Goal: Task Accomplishment & Management: Manage account settings

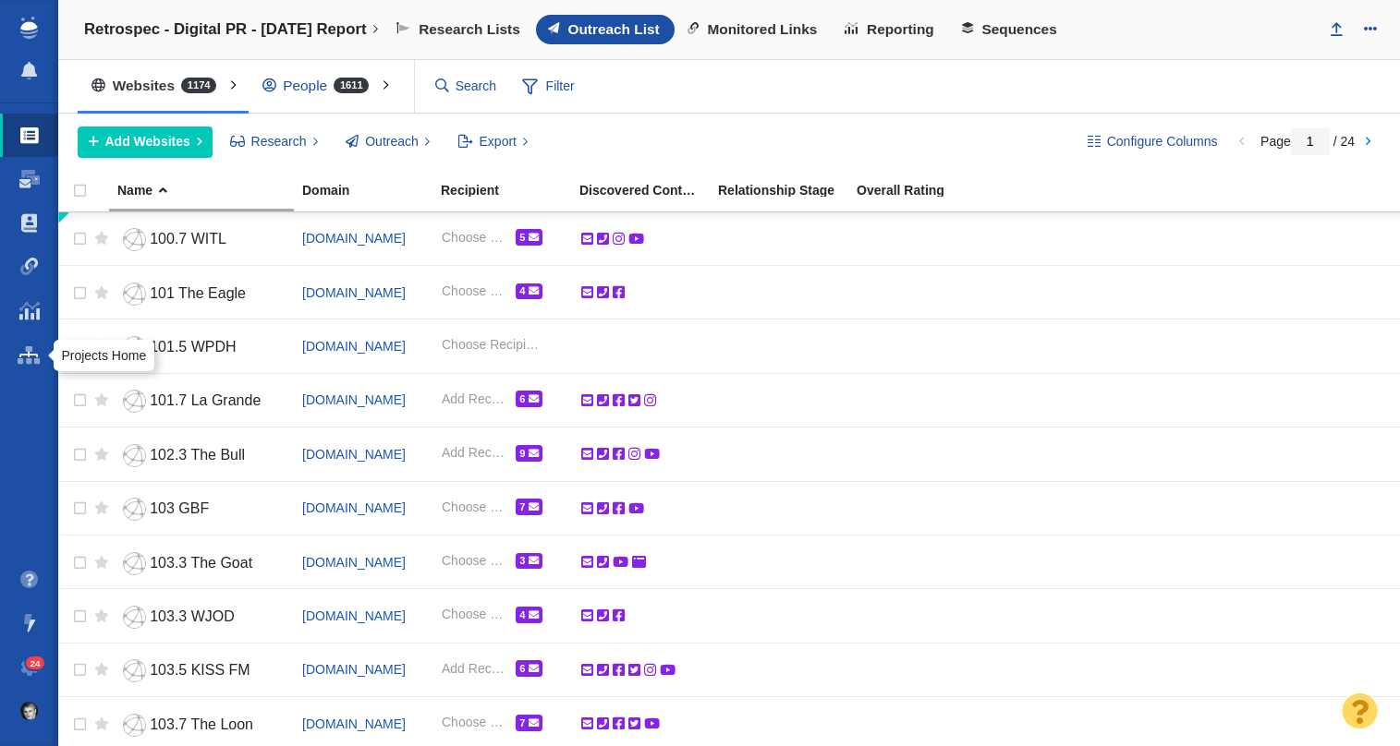
click at [31, 356] on span at bounding box center [29, 355] width 23 height 18
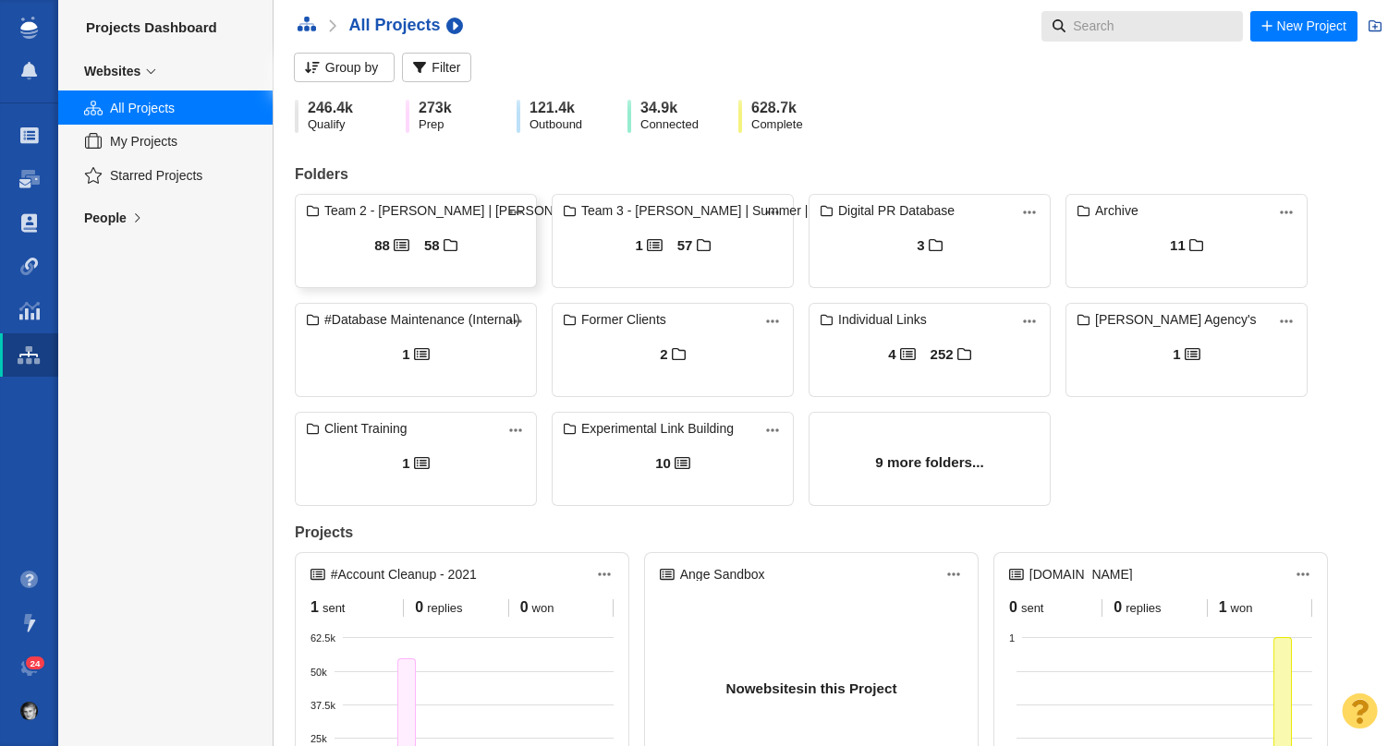
click at [455, 223] on div "88 58" at bounding box center [416, 255] width 240 height 65
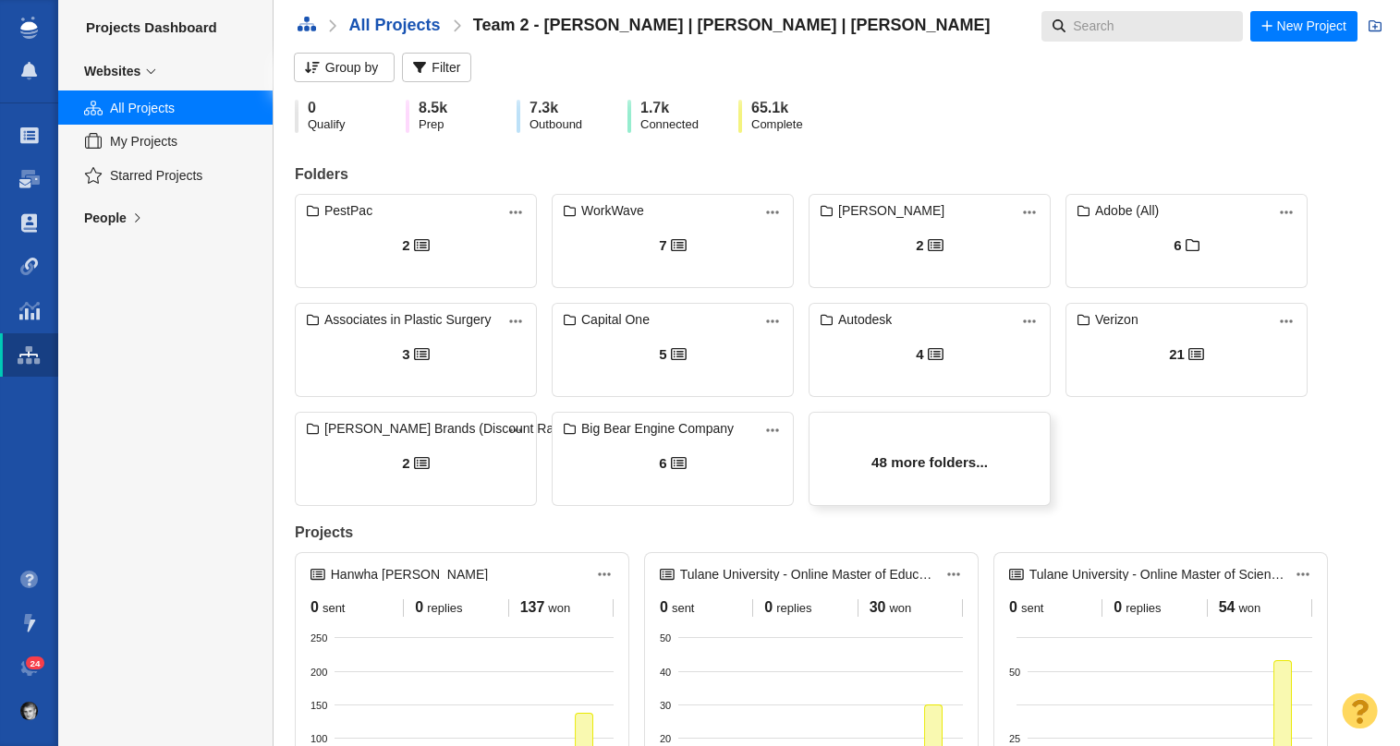
click at [993, 469] on div "48 more folders..." at bounding box center [929, 472] width 240 height 67
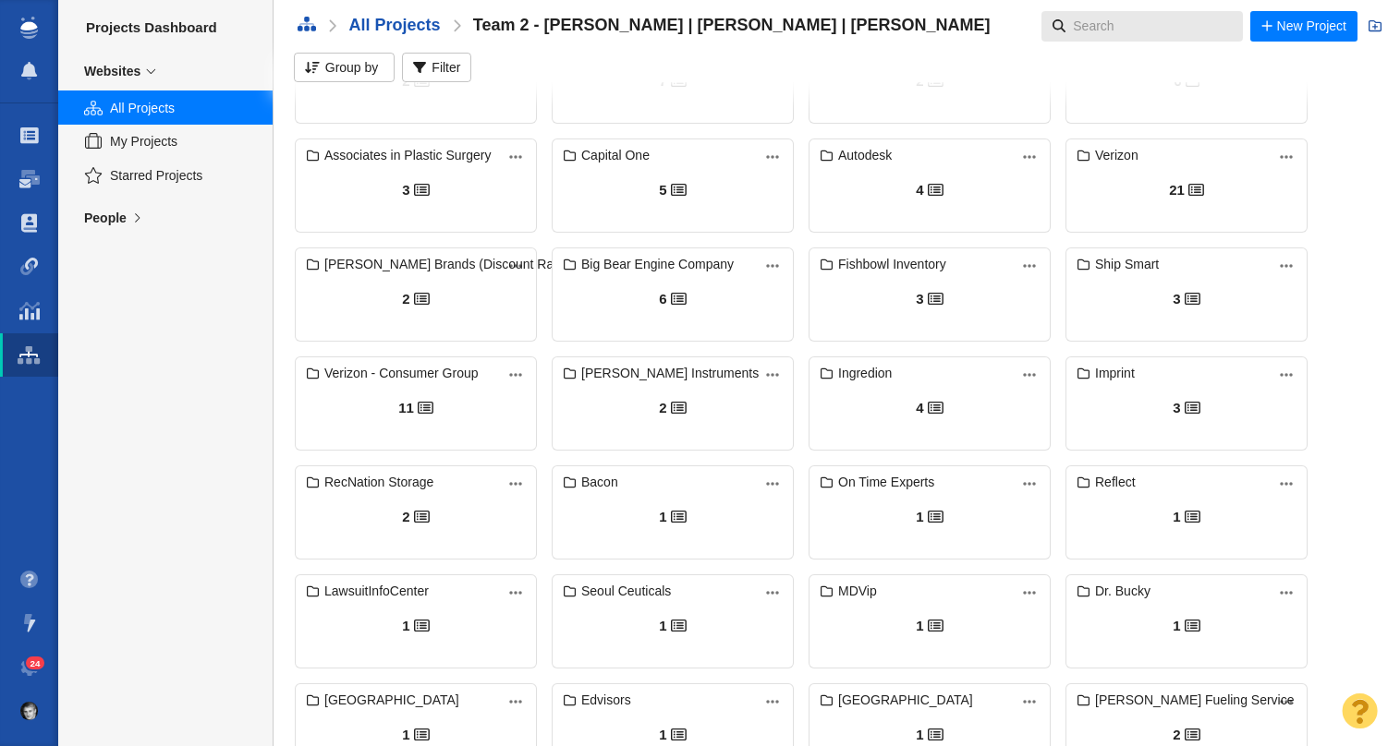
scroll to position [1146, 0]
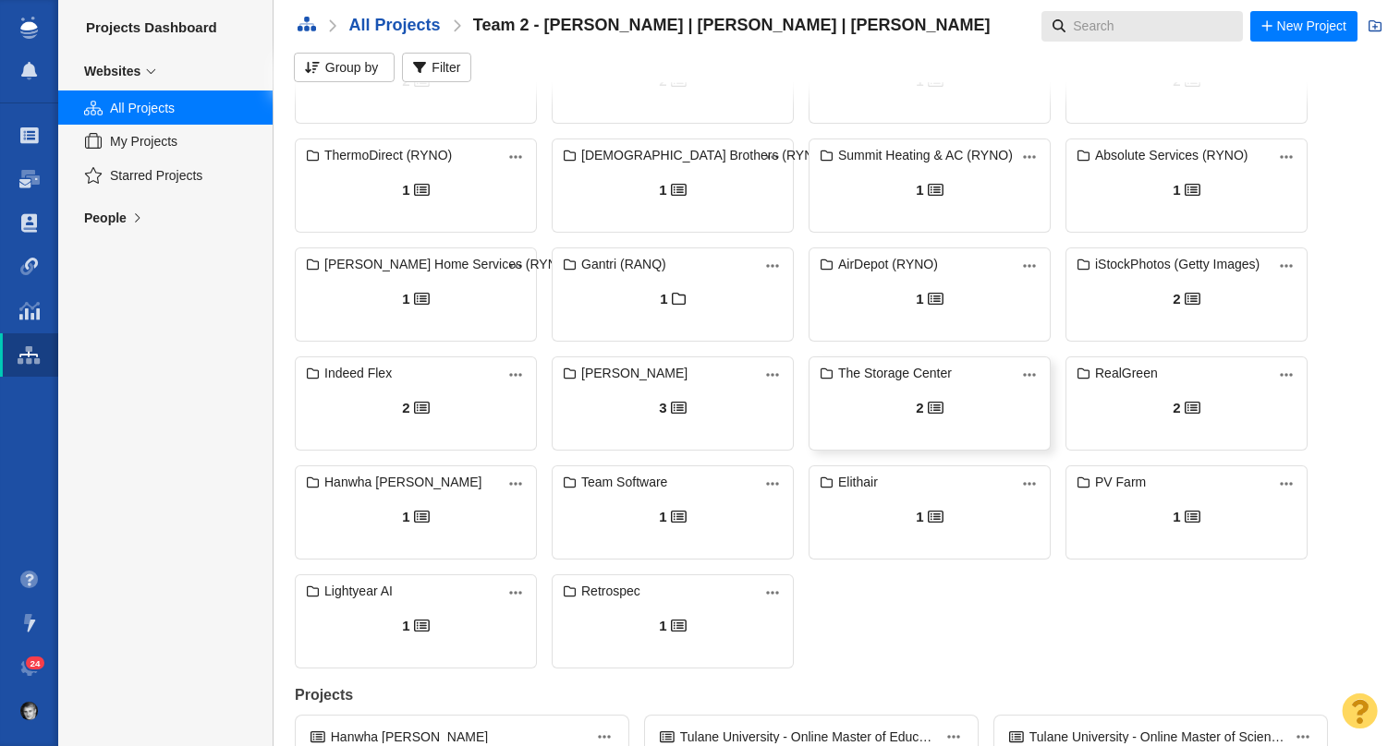
click at [870, 386] on div "2" at bounding box center [929, 417] width 240 height 65
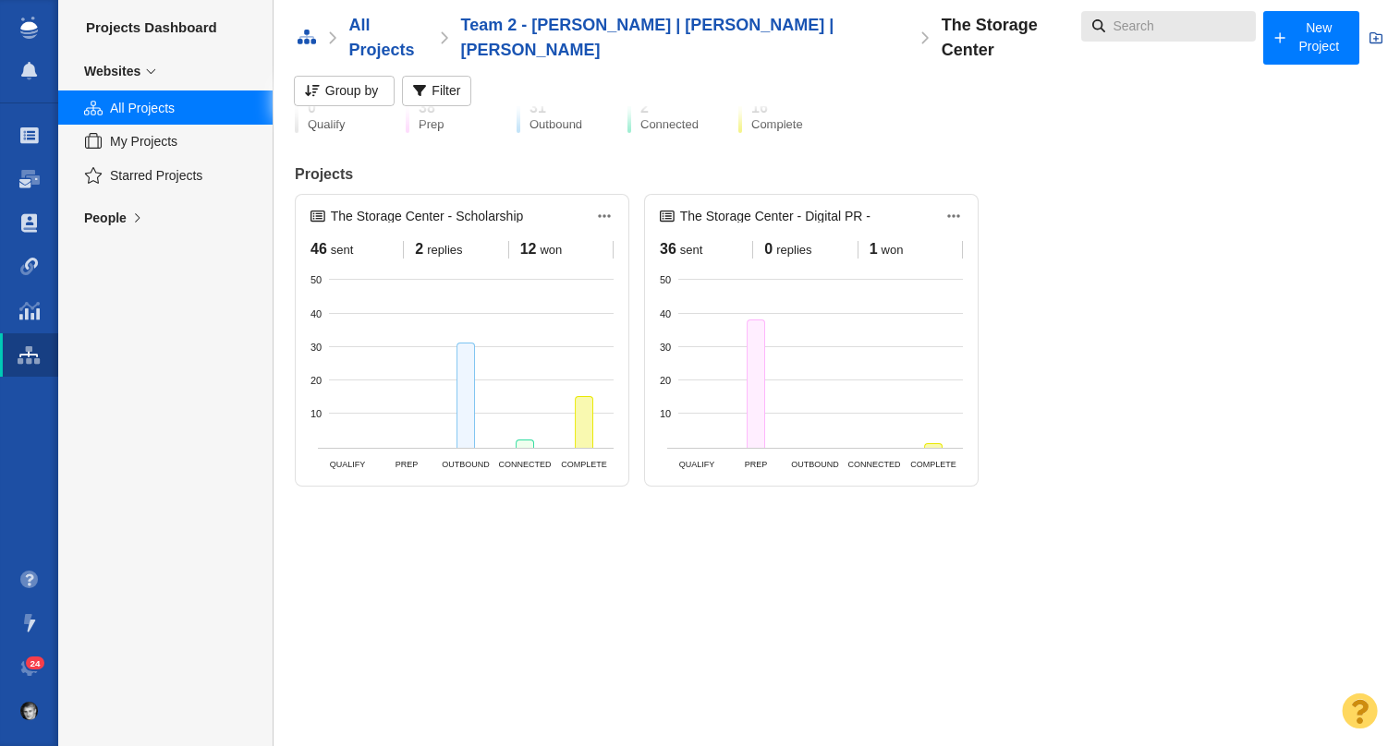
click at [777, 224] on h2 "The Storage Center - Digital PR -" at bounding box center [765, 216] width 211 height 20
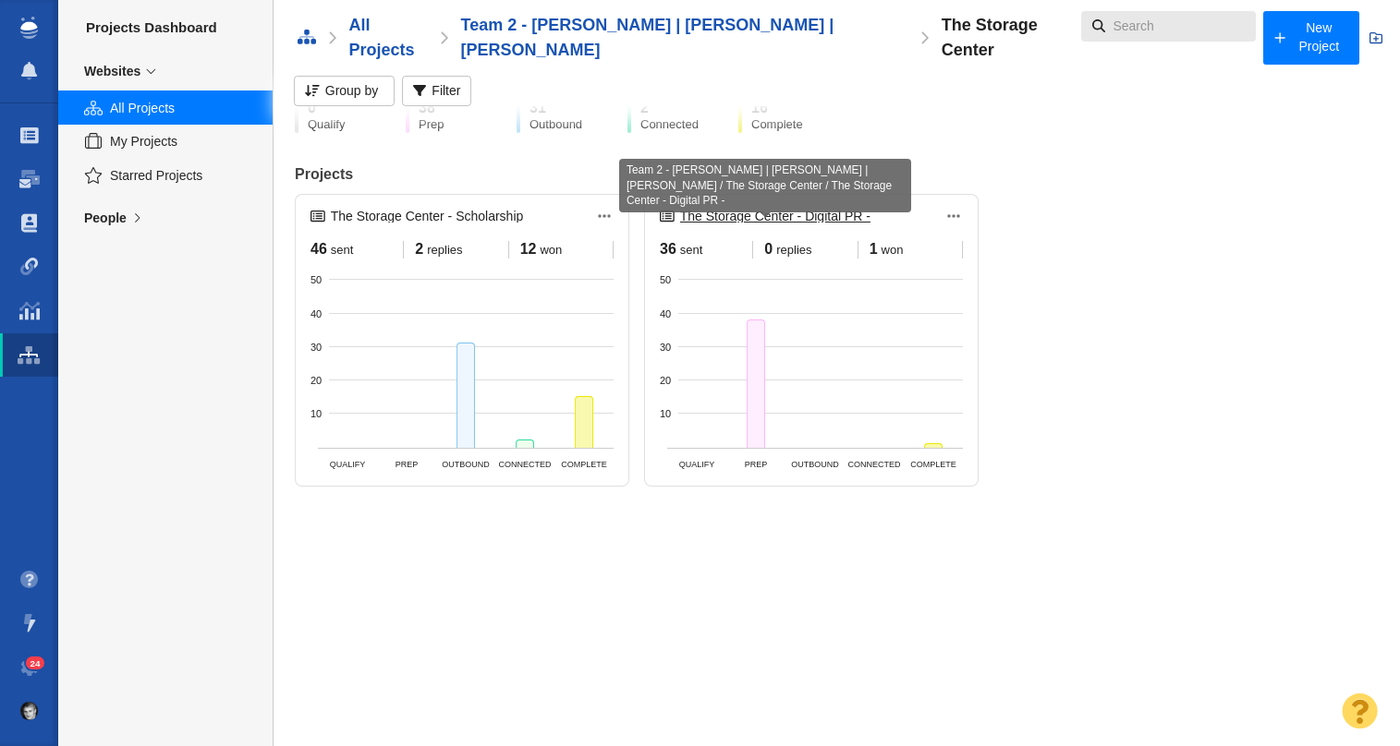
click at [779, 212] on span "The Storage Center - Digital PR -" at bounding box center [775, 216] width 190 height 13
click at [761, 217] on span "The Storage Center - Digital PR -" at bounding box center [775, 216] width 190 height 13
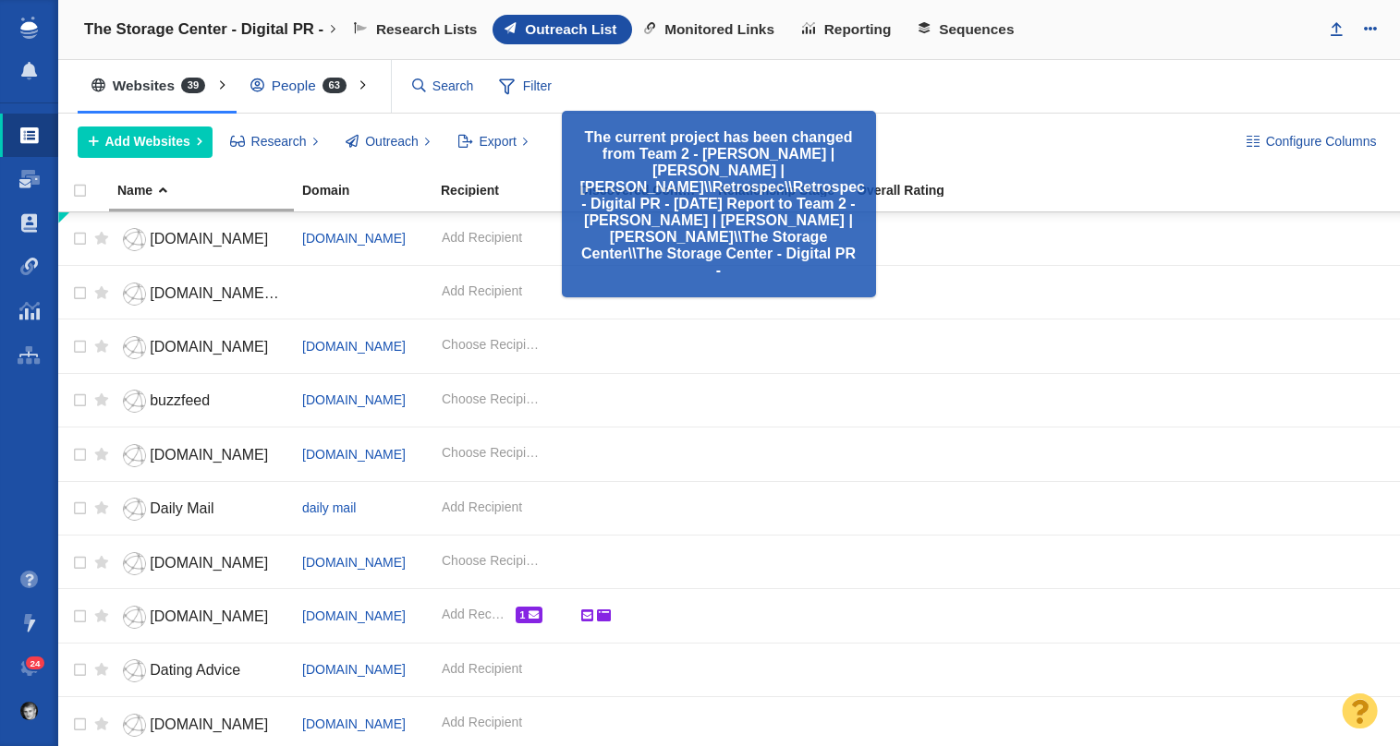
click at [972, 118] on div "Configure Columns Add Websites Add a Website Add From List of URLs Import from …" at bounding box center [728, 142] width 1341 height 57
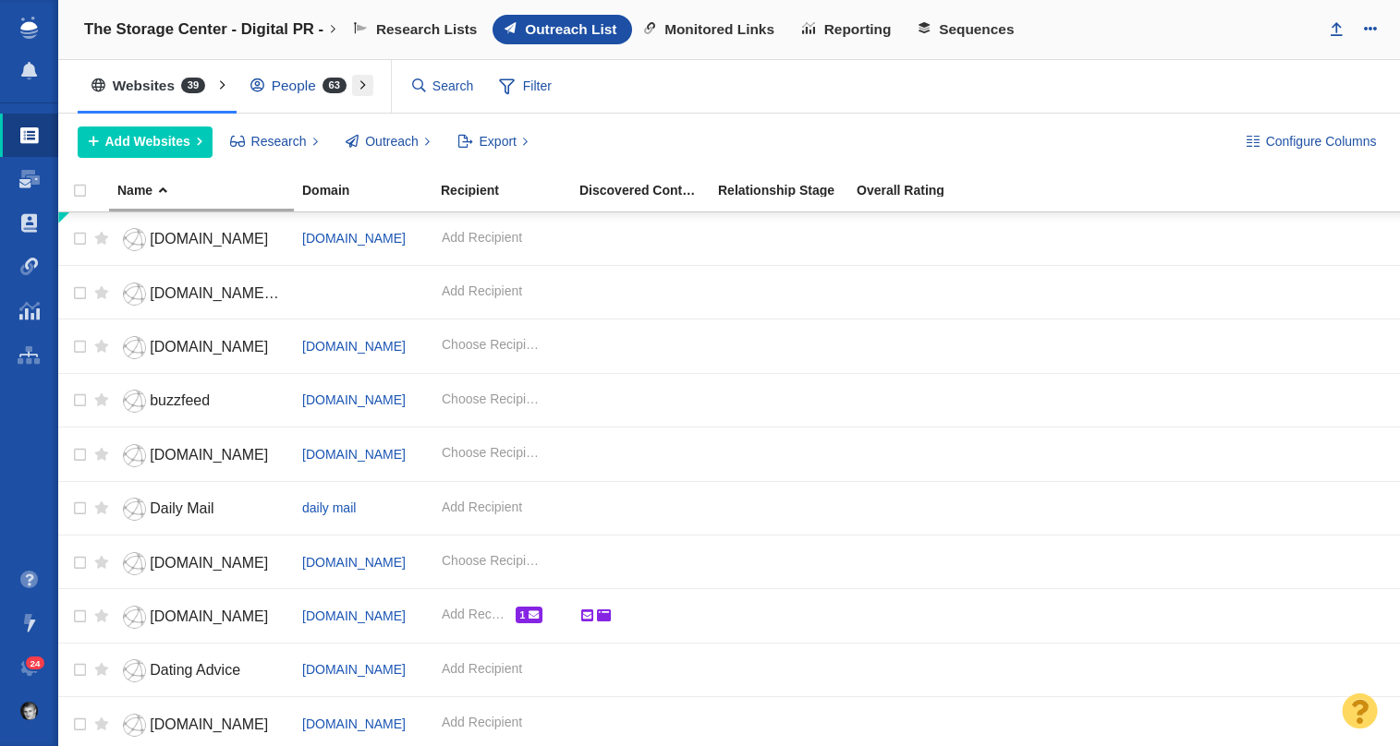
click at [356, 89] on button at bounding box center [362, 86] width 21 height 22
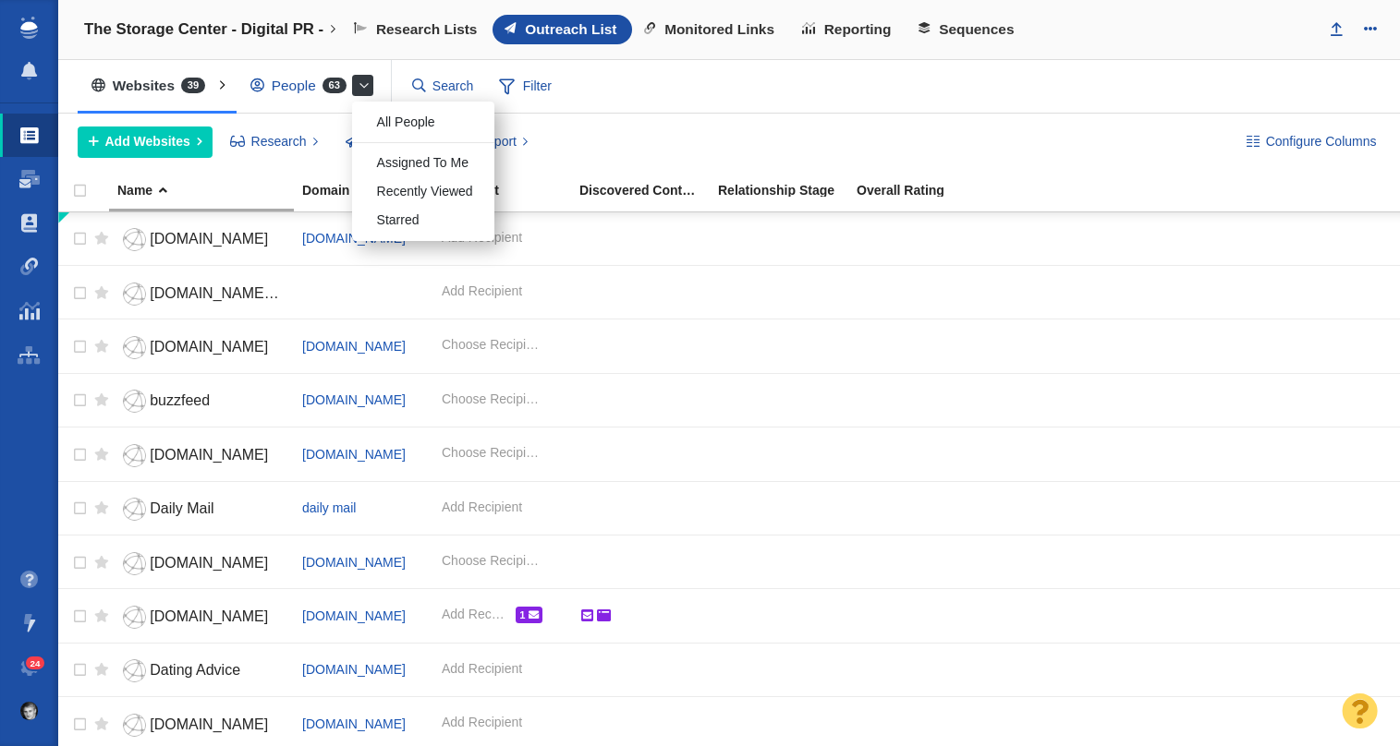
click at [356, 89] on button at bounding box center [362, 86] width 21 height 22
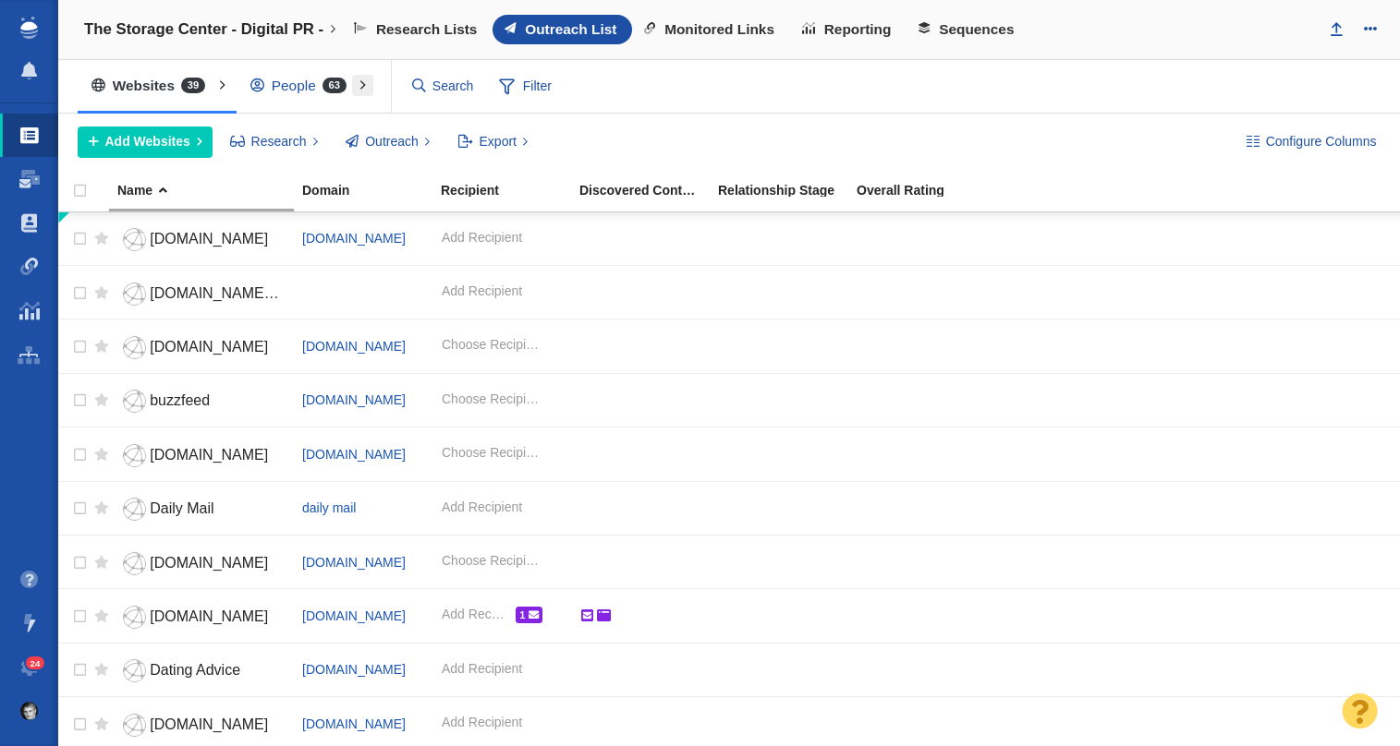
click at [358, 79] on button at bounding box center [362, 86] width 21 height 22
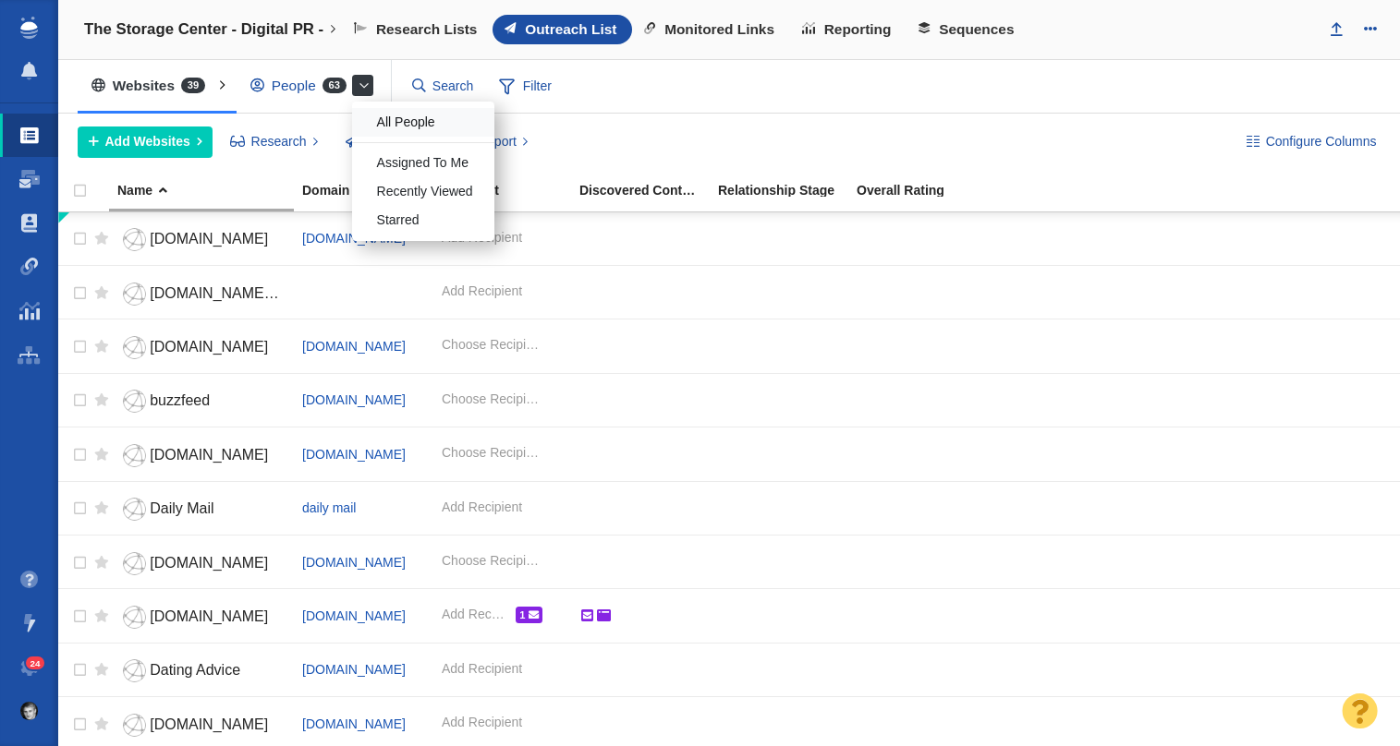
click at [423, 132] on div "All People" at bounding box center [423, 122] width 142 height 29
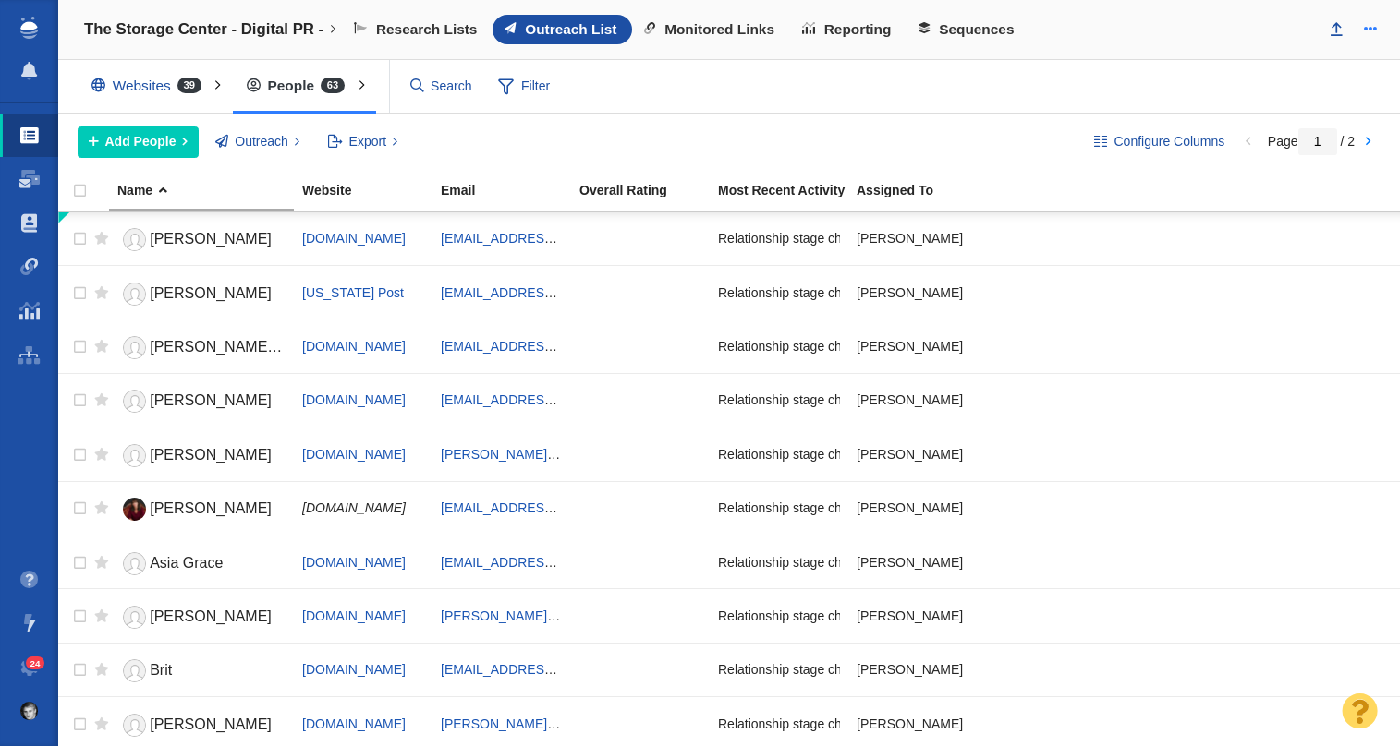
click at [1372, 32] on span at bounding box center [1370, 28] width 13 height 13
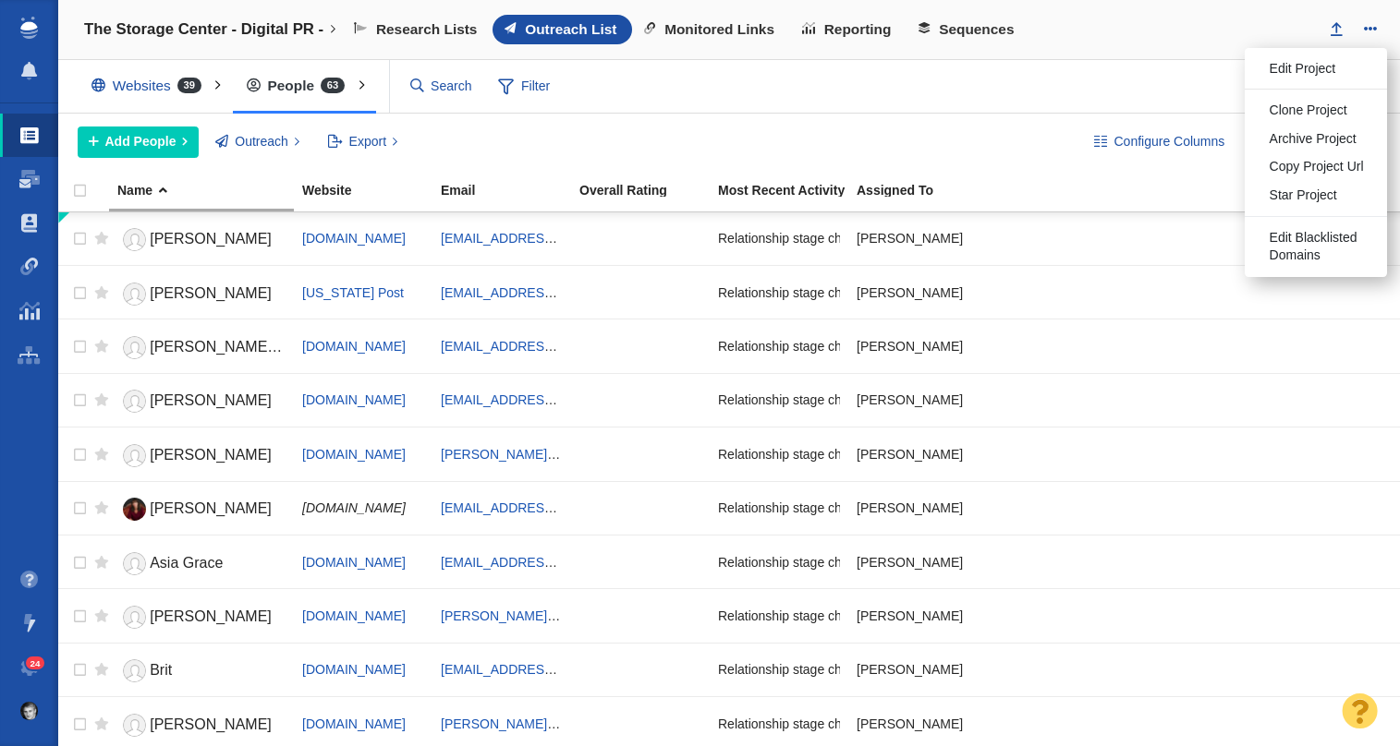
click at [643, 150] on div "Add People Add a Person Add From List of URLs Import from CSV Outreach No Conta…" at bounding box center [571, 142] width 987 height 31
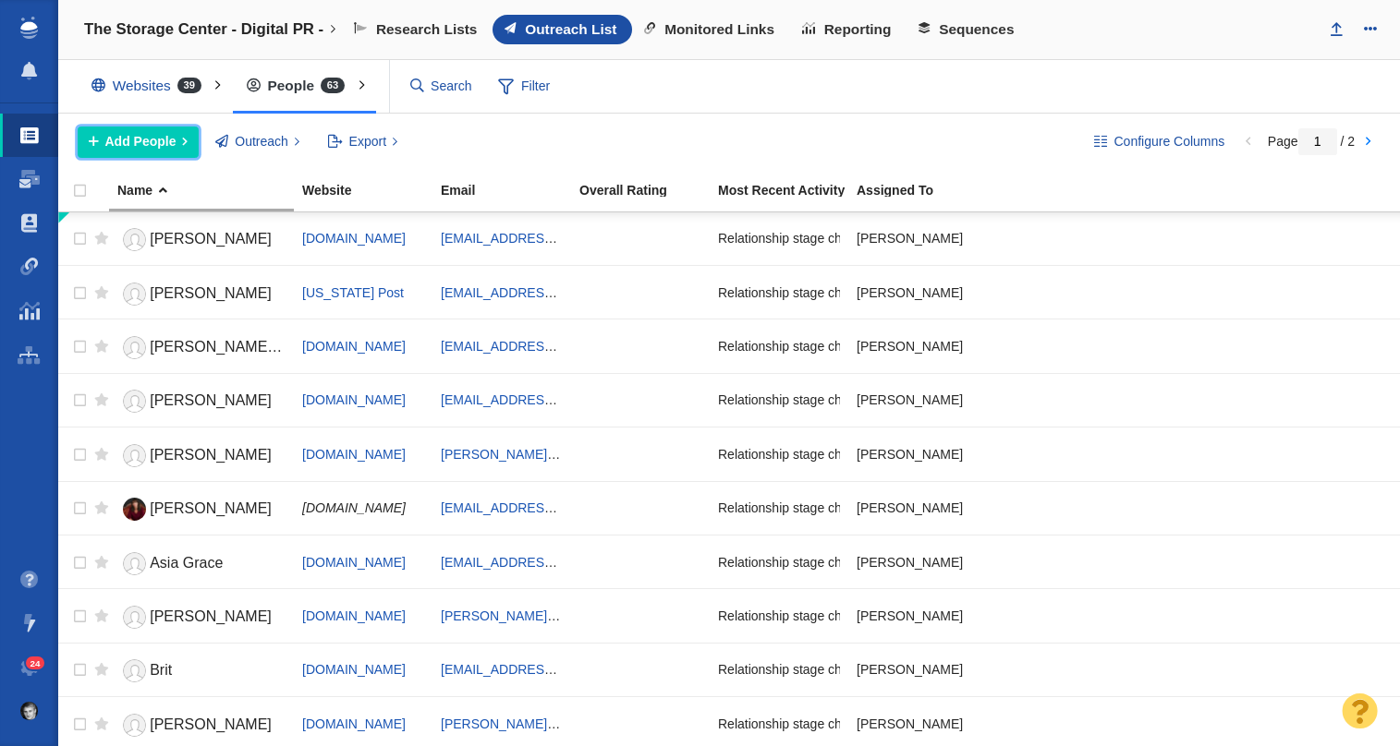
click at [121, 143] on span "Add People" at bounding box center [140, 141] width 71 height 19
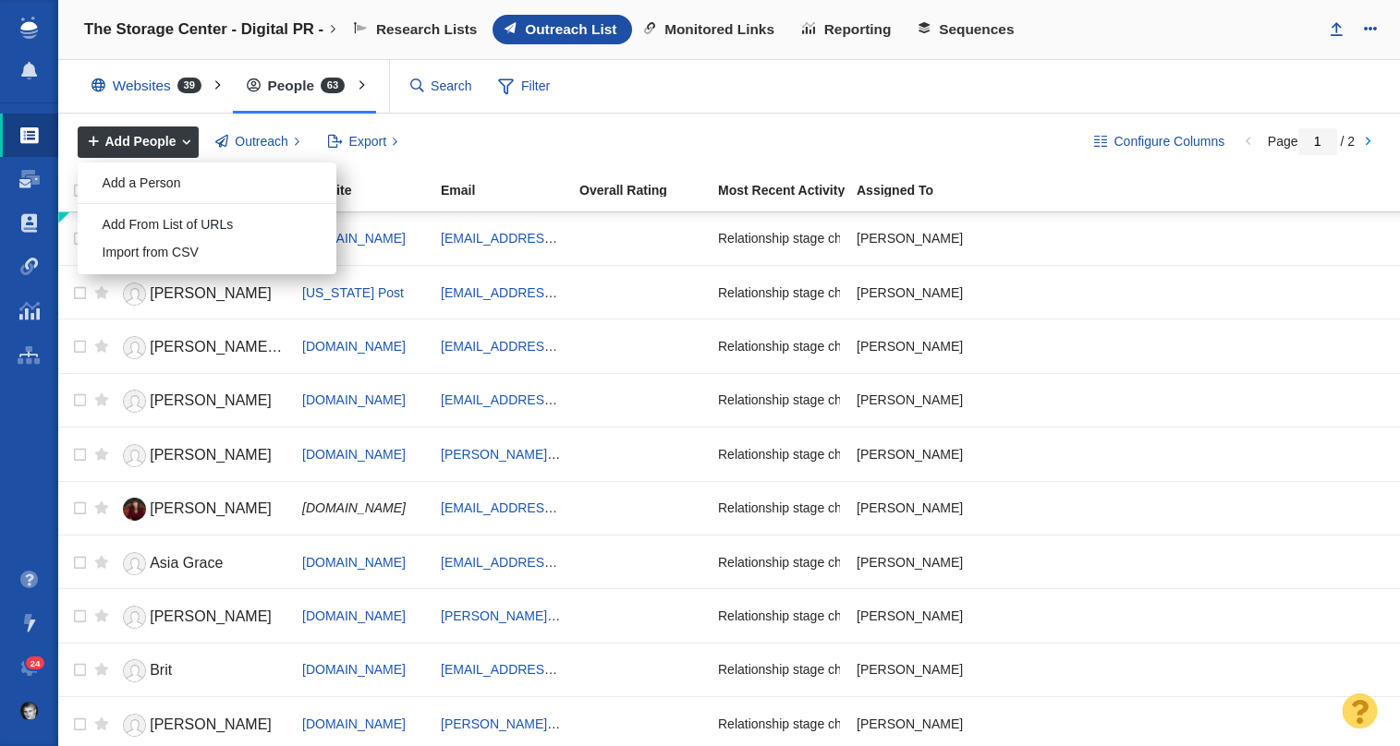
click at [152, 140] on span "Add People" at bounding box center [140, 141] width 71 height 19
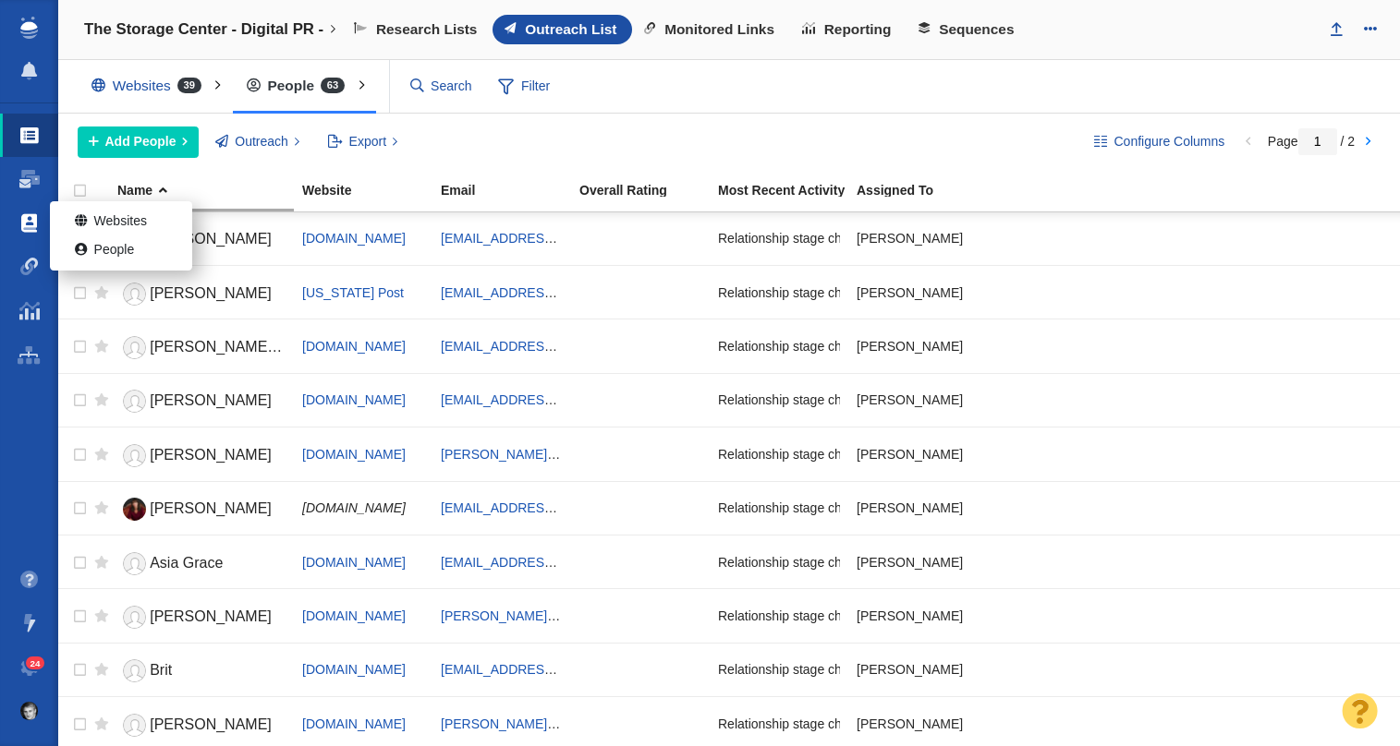
click at [31, 225] on span at bounding box center [29, 223] width 16 height 18
click at [30, 31] on img at bounding box center [28, 28] width 17 height 22
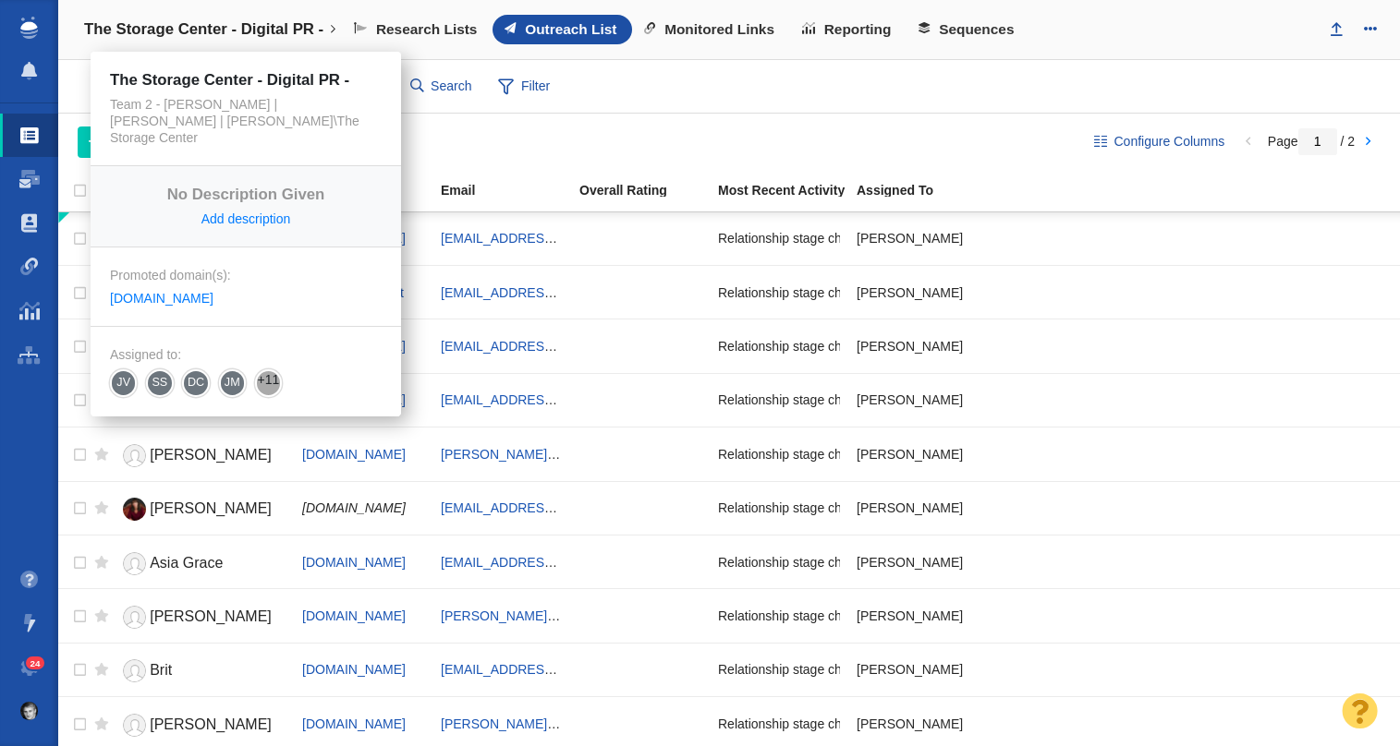
click at [202, 27] on h4 "The Storage Center - Digital PR -" at bounding box center [203, 29] width 239 height 18
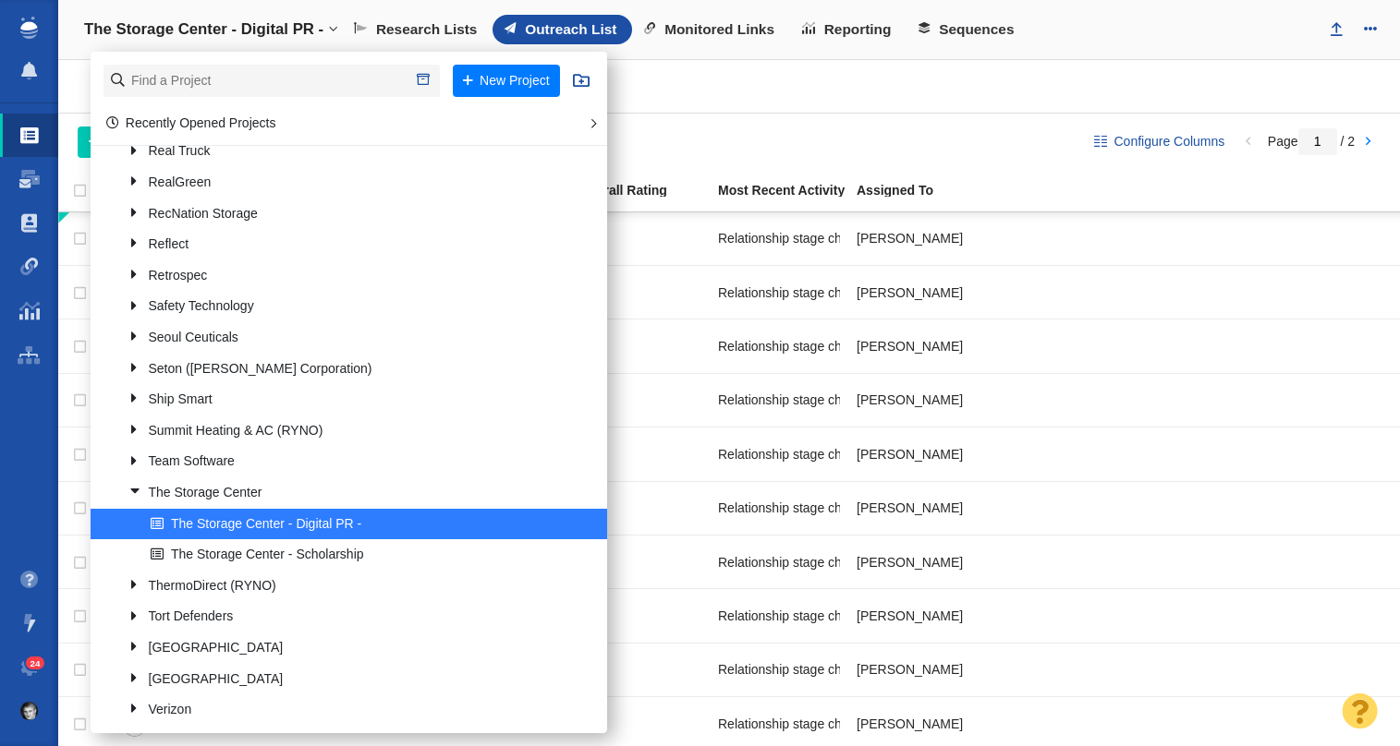
scroll to position [1693, 0]
click at [216, 523] on link "The Storage Center - Digital PR -" at bounding box center [357, 523] width 422 height 29
click at [576, 522] on span at bounding box center [584, 524] width 17 height 17
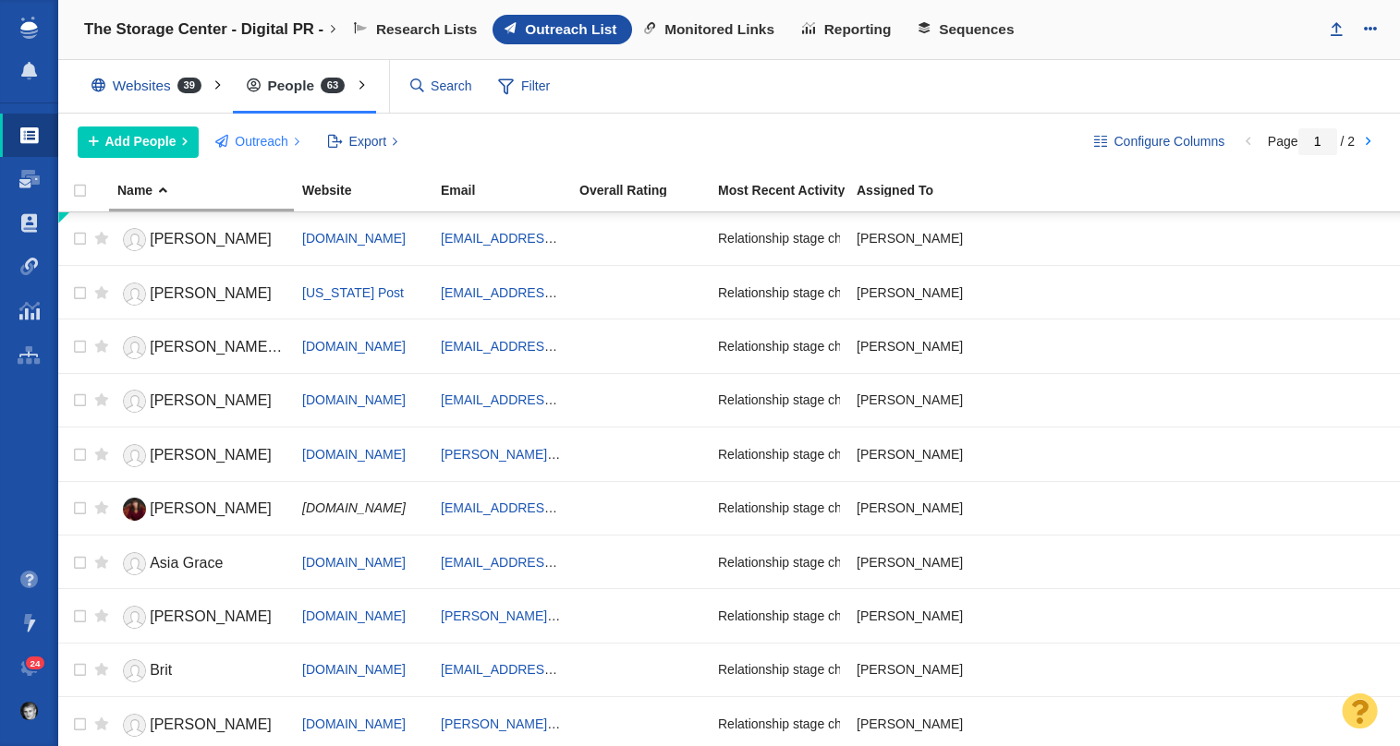
click at [287, 138] on button "Outreach" at bounding box center [257, 142] width 105 height 31
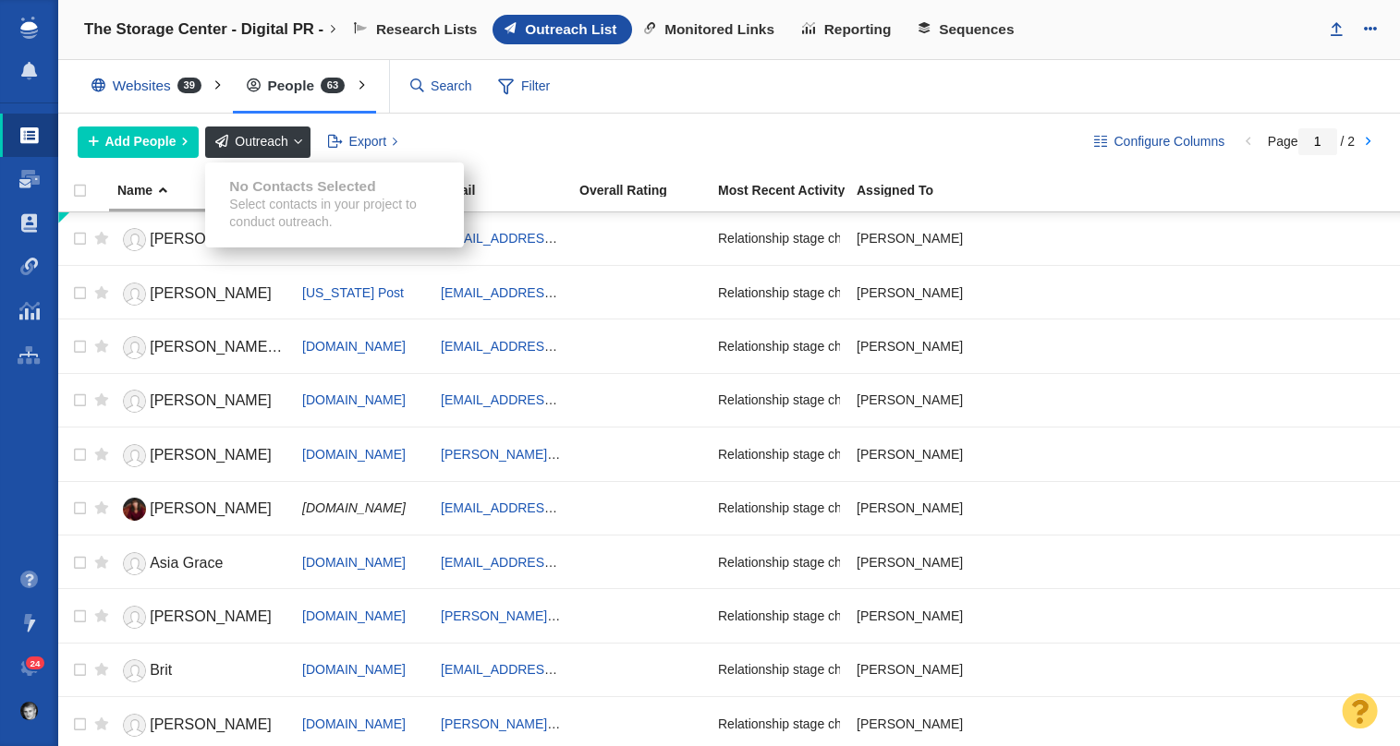
click at [287, 138] on button "Outreach" at bounding box center [257, 142] width 105 height 31
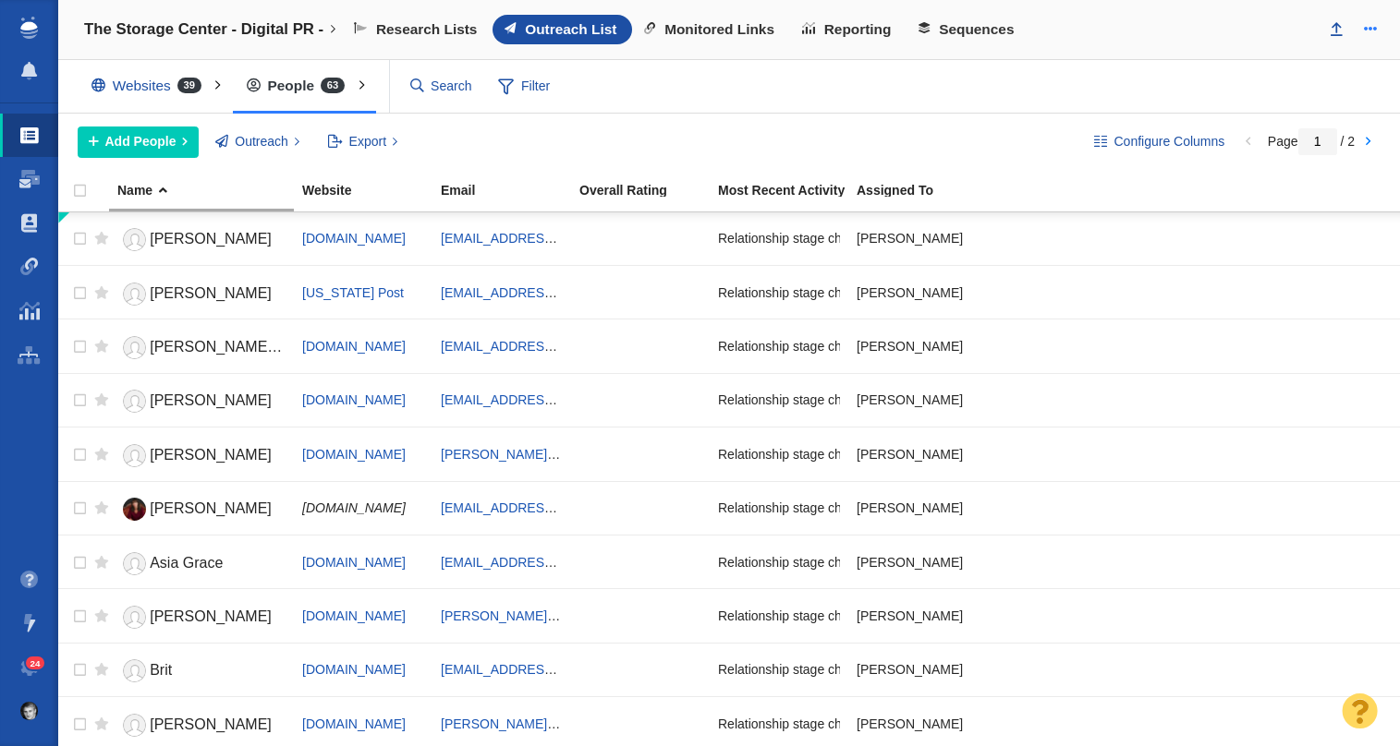
click at [1369, 25] on span at bounding box center [1370, 28] width 13 height 13
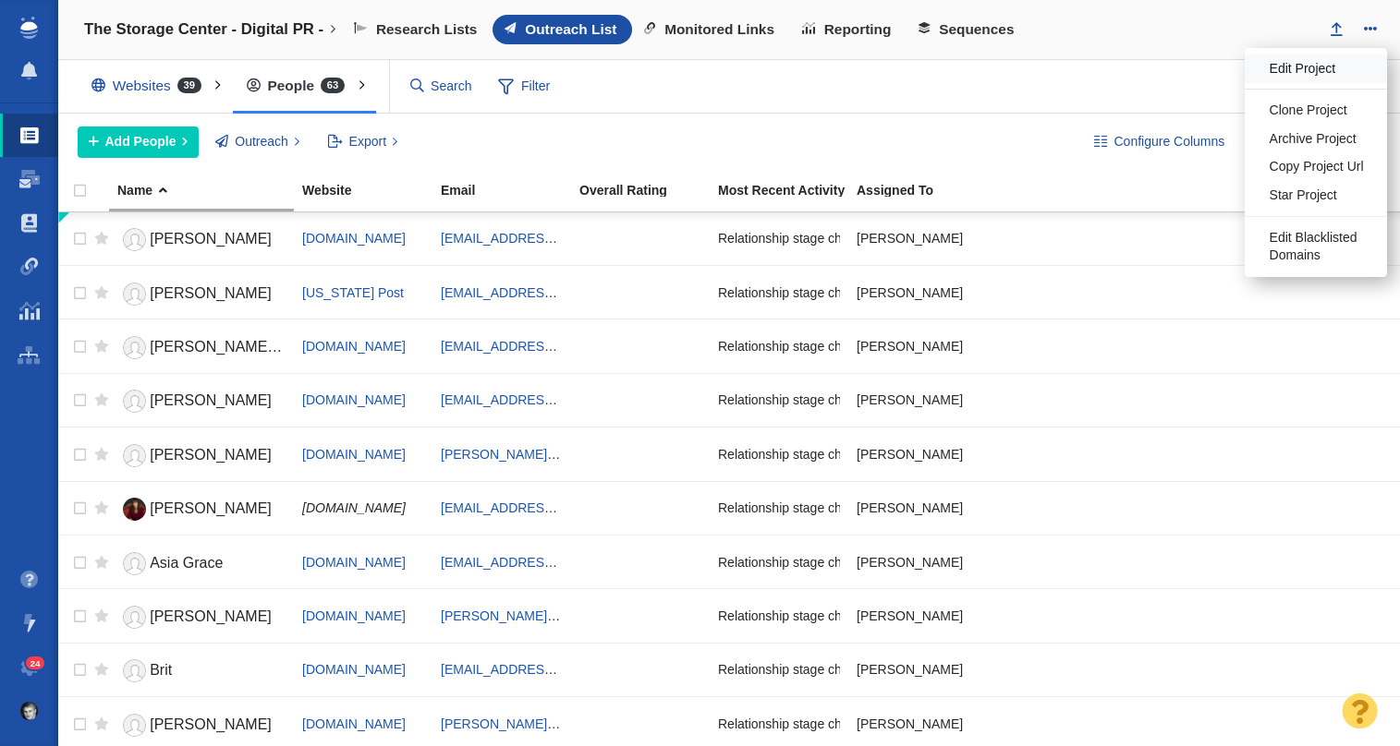
click at [1277, 74] on span "Edit Project" at bounding box center [1302, 69] width 67 height 18
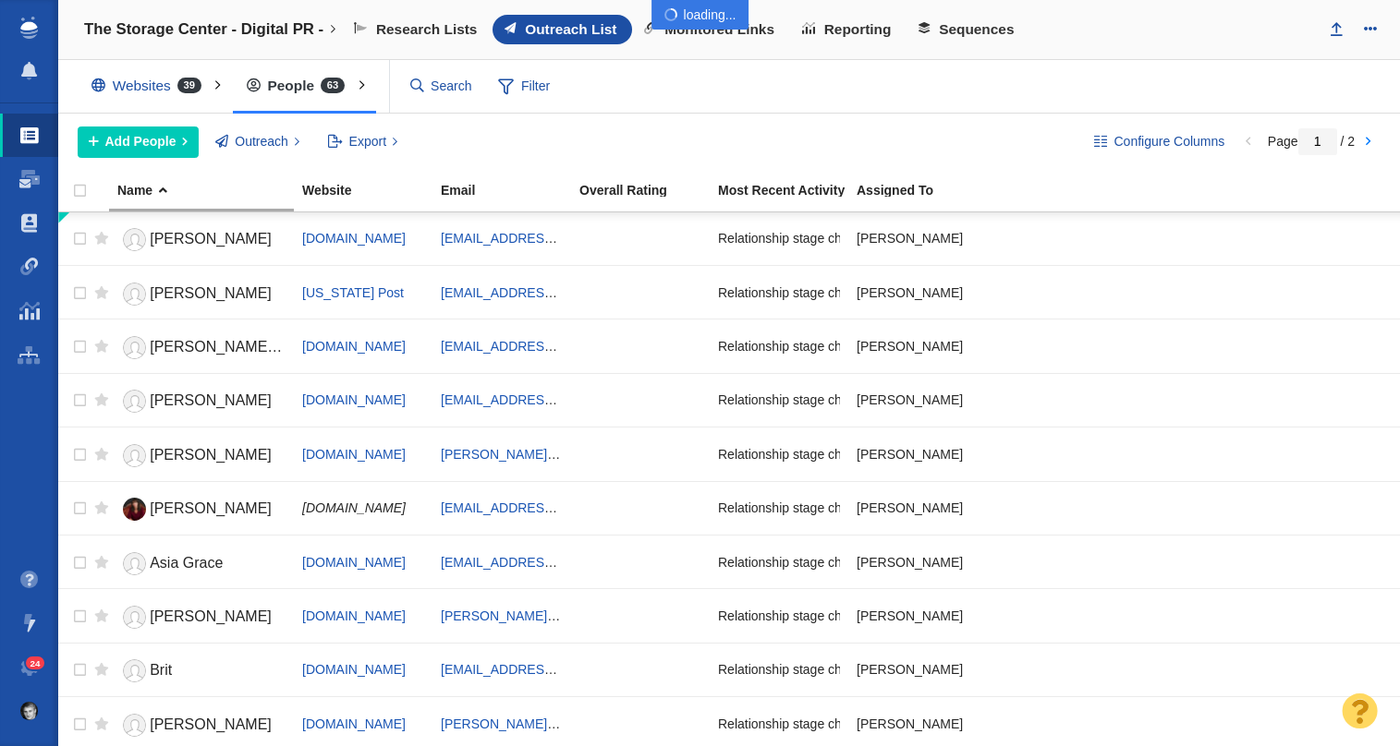
select select "DOMAIN"
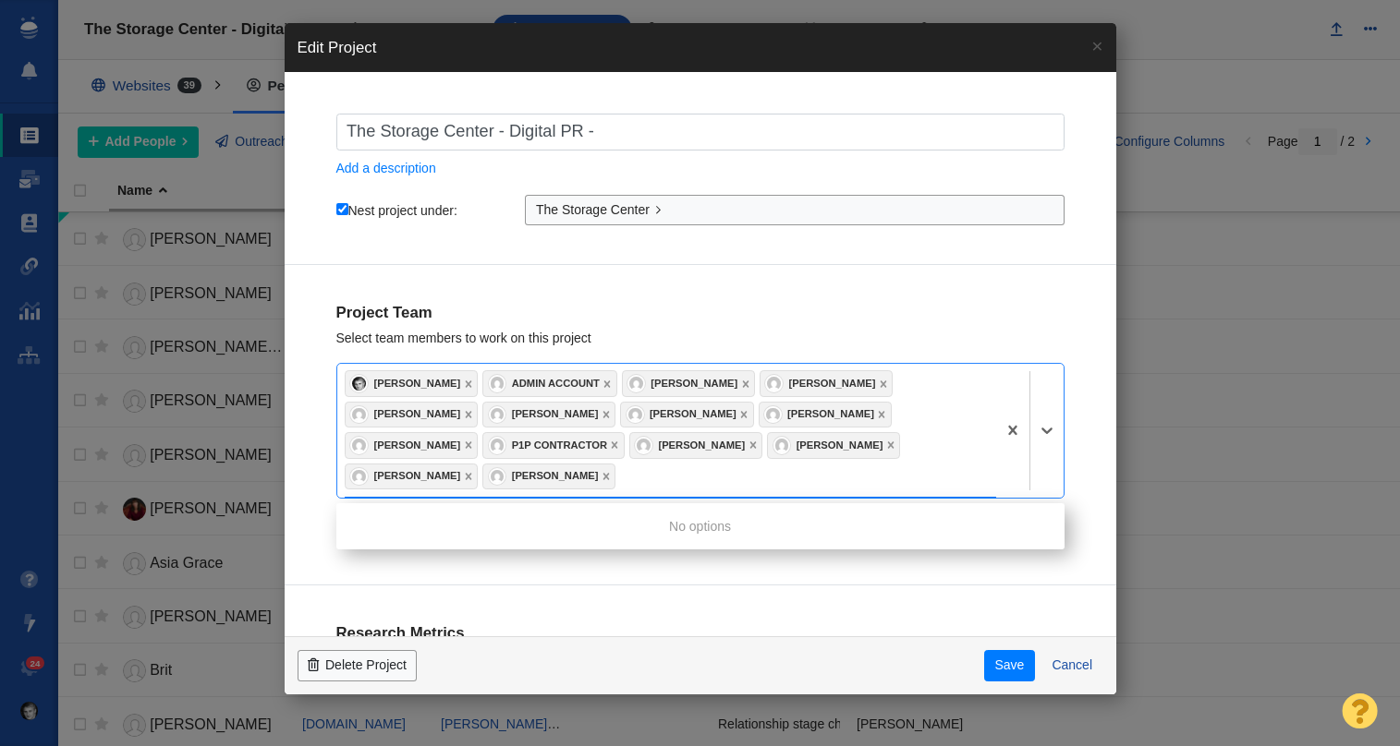
click at [496, 477] on div "[PERSON_NAME] Admin Account [PERSON_NAME] [PERSON_NAME] [PERSON_NAME] [PERSON_N…" at bounding box center [670, 431] width 651 height 134
click at [1075, 662] on button "Cancel" at bounding box center [1072, 665] width 62 height 31
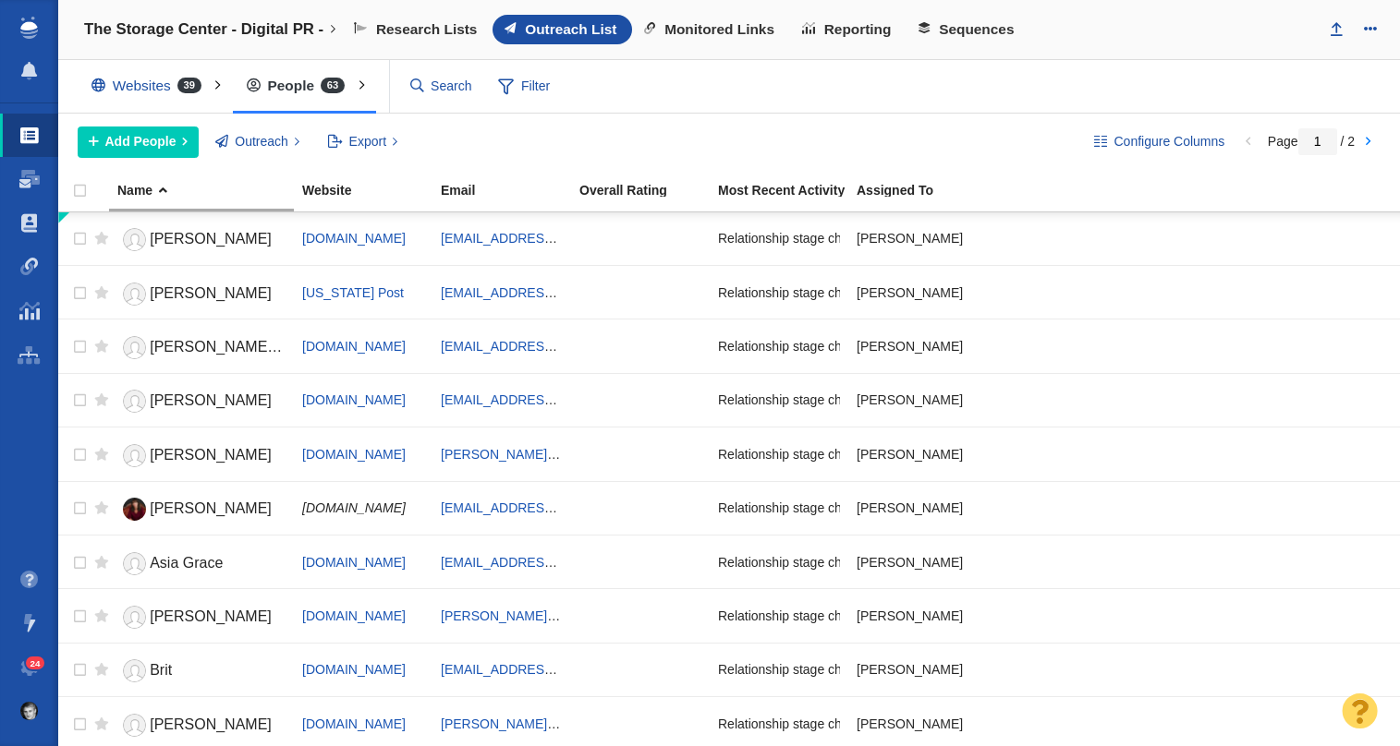
click at [308, 88] on div "People 63 All People Assigned To Me Recently Viewed Starred" at bounding box center [304, 87] width 143 height 54
